Goal: Task Accomplishment & Management: Complete application form

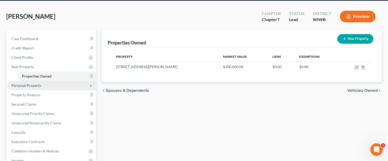
scroll to position [40, 0]
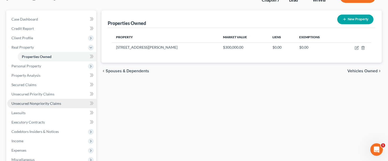
click at [33, 104] on span "Unsecured Nonpriority Claims" at bounding box center [36, 103] width 50 height 4
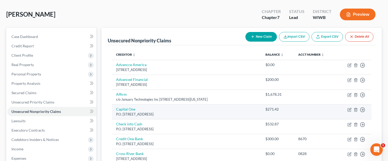
scroll to position [22, 0]
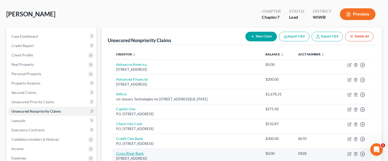
click at [132, 152] on link "Cross River Bank" at bounding box center [130, 153] width 28 height 4
select select "33"
select select "10"
select select "0"
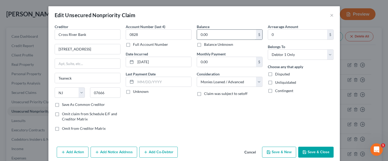
click at [223, 34] on input "0.00" at bounding box center [226, 35] width 59 height 10
type input "2,604.33"
click at [323, 153] on button "Save & Close" at bounding box center [315, 152] width 35 height 11
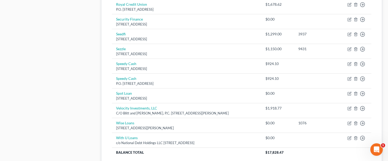
scroll to position [305, 0]
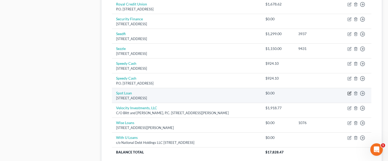
click at [350, 92] on icon "button" at bounding box center [349, 93] width 2 height 2
select select "29"
select select "0"
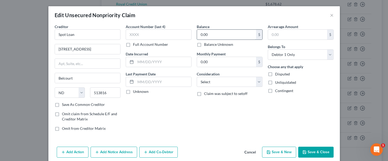
click at [222, 36] on input "0.00" at bounding box center [226, 35] width 59 height 10
type input "2,819.95"
select select "10"
click at [313, 152] on button "Save & Close" at bounding box center [315, 152] width 35 height 11
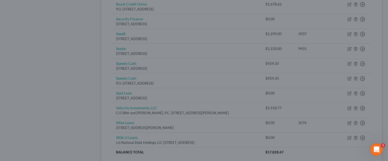
type input "0"
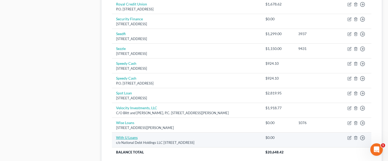
click at [134, 135] on link "With U Loans" at bounding box center [127, 137] width 22 height 4
select select "9"
select select "10"
select select "0"
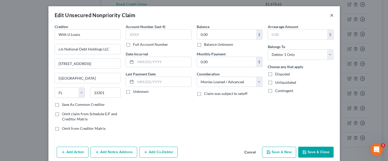
click at [331, 15] on button "×" at bounding box center [332, 15] width 4 height 6
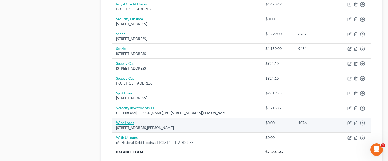
click at [130, 120] on link "Wise Loans" at bounding box center [125, 122] width 18 height 4
select select "45"
select select "10"
select select "0"
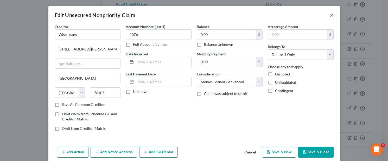
click at [332, 15] on button "×" at bounding box center [332, 15] width 4 height 6
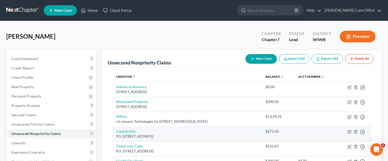
scroll to position [0, 0]
